Goal: Transaction & Acquisition: Purchase product/service

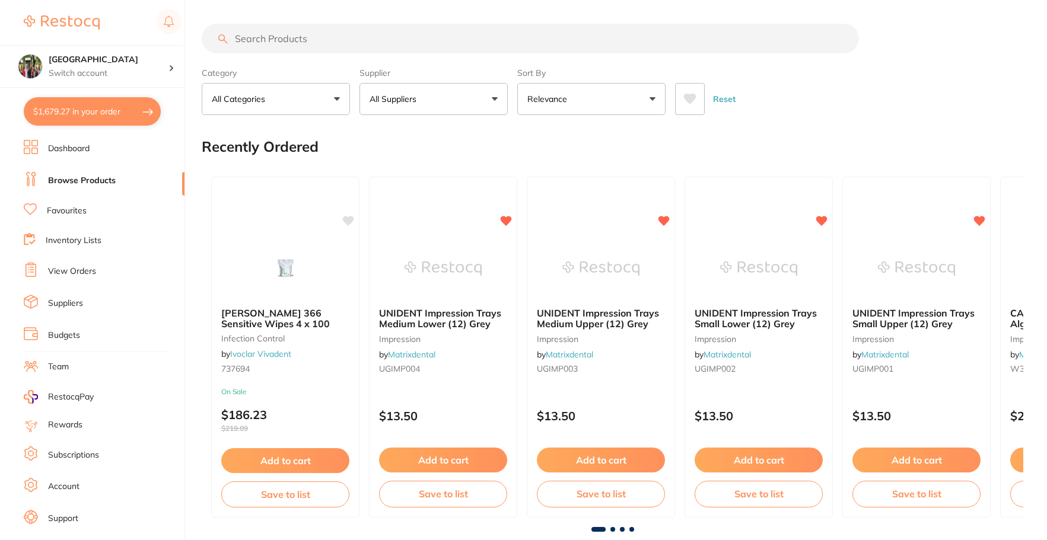
click at [384, 35] on input "search" at bounding box center [530, 39] width 657 height 30
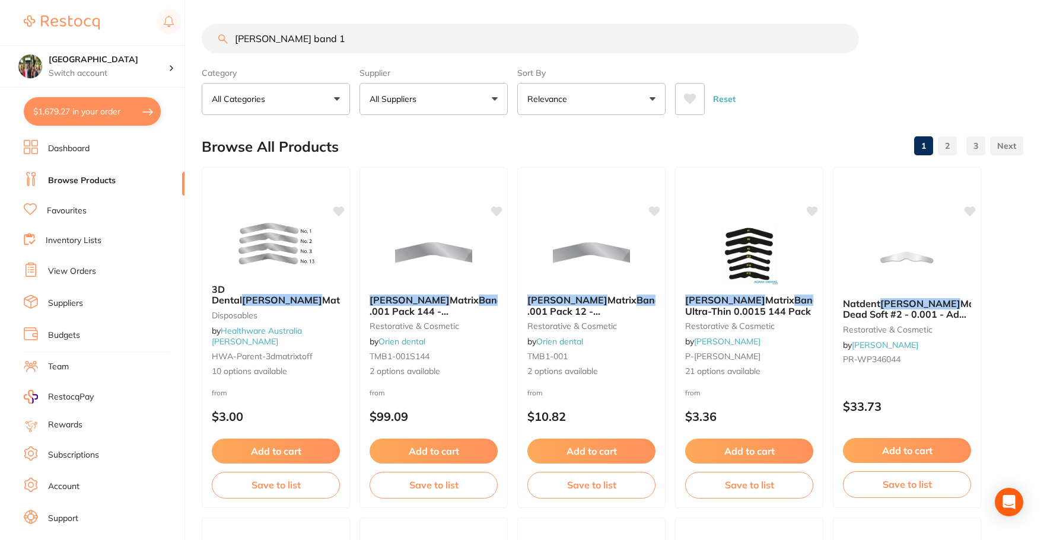
type input "tofflemire band 1"
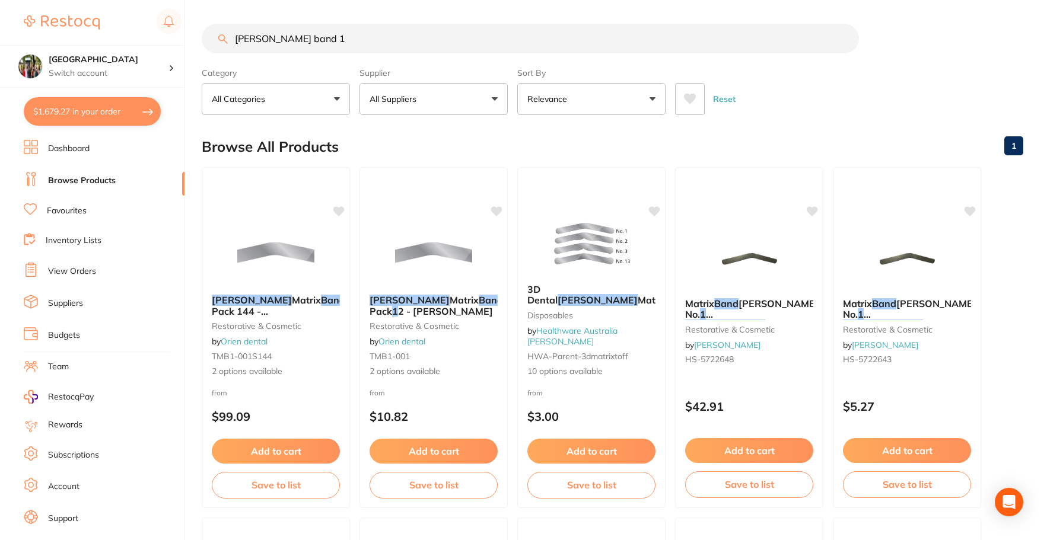
click at [561, 78] on label "Sort By" at bounding box center [591, 73] width 148 height 11
click at [558, 105] on p "Relevance" at bounding box center [549, 99] width 44 height 12
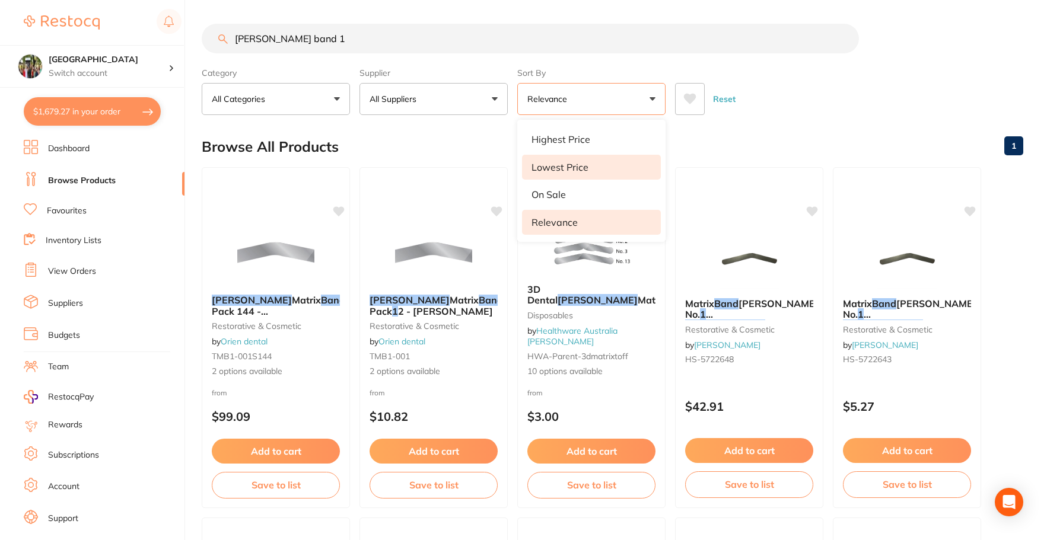
click at [585, 168] on p "Lowest Price" at bounding box center [560, 167] width 57 height 11
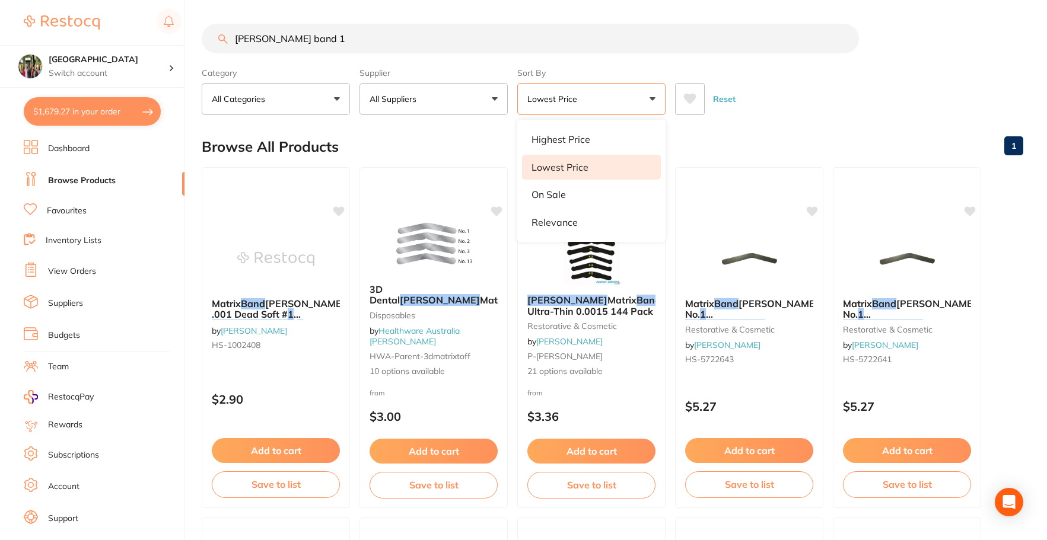
click at [788, 100] on div "Reset" at bounding box center [844, 95] width 339 height 42
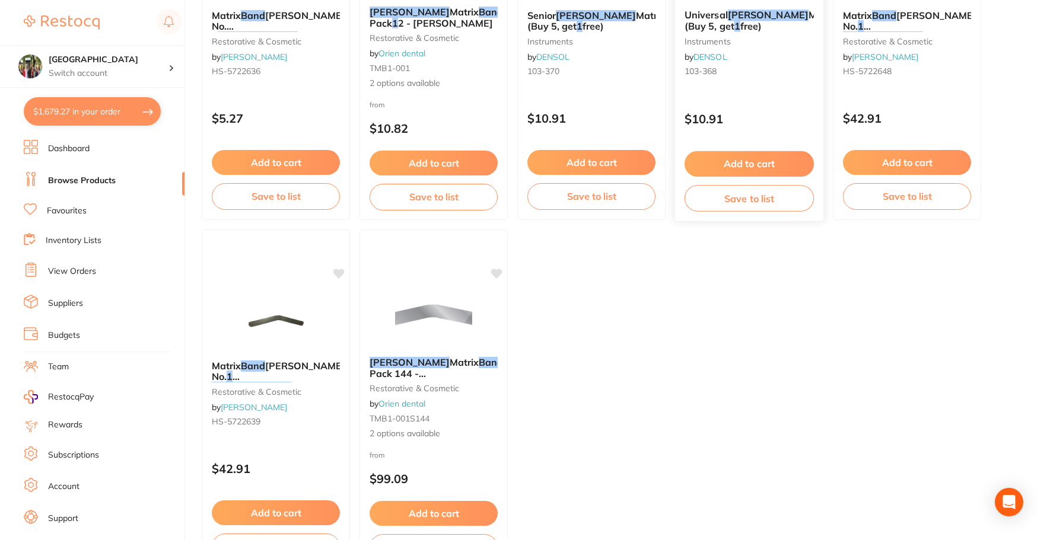
scroll to position [1068, 0]
